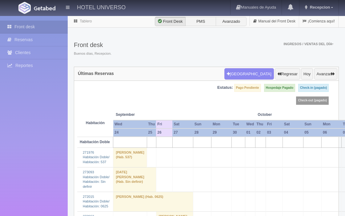
scroll to position [718, 0]
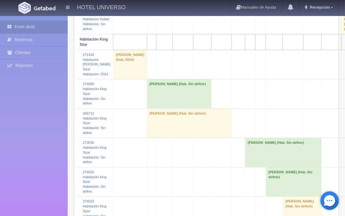
click at [167, 138] on td "[PERSON_NAME] (Hab. Sin definir)" at bounding box center [189, 124] width 85 height 30
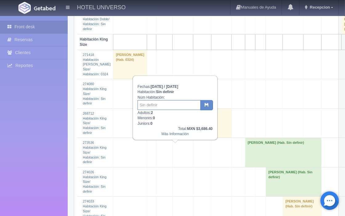
click at [154, 103] on input "text" at bounding box center [169, 105] width 63 height 10
type input "626"
click at [208, 105] on icon "button" at bounding box center [207, 105] width 4 height 4
